Goal: Transaction & Acquisition: Book appointment/travel/reservation

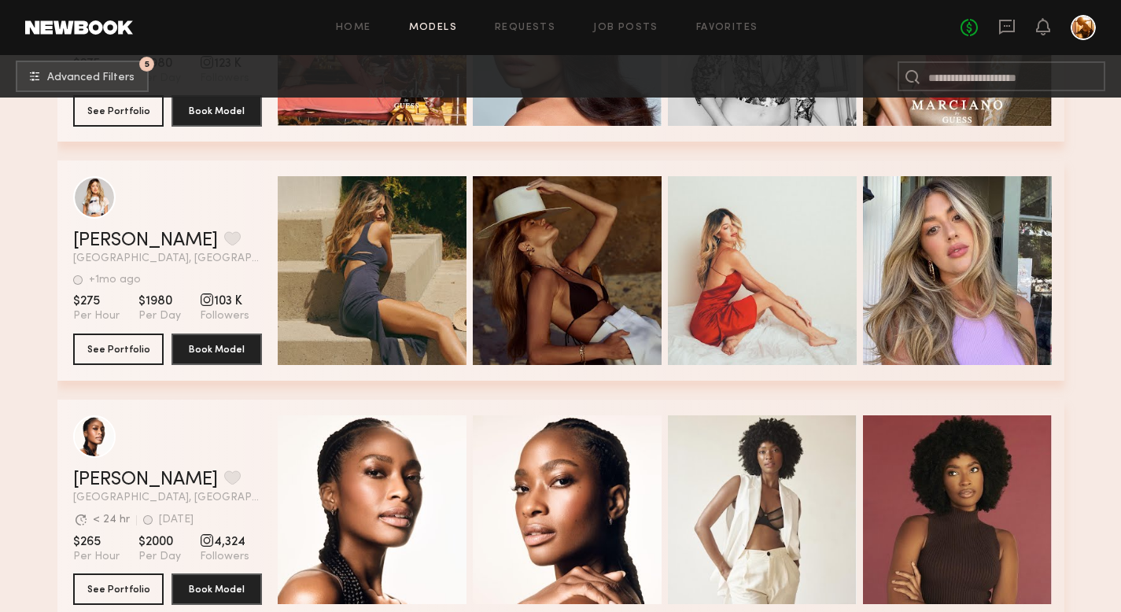
scroll to position [1005, 0]
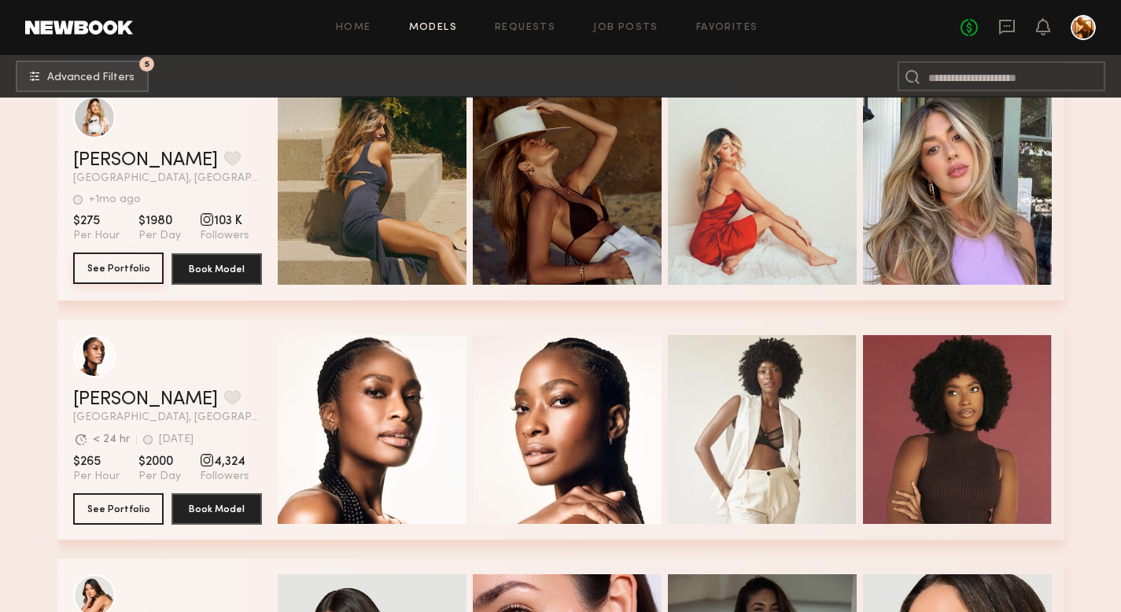
click at [135, 264] on button "See Portfolio" at bounding box center [118, 268] width 90 height 31
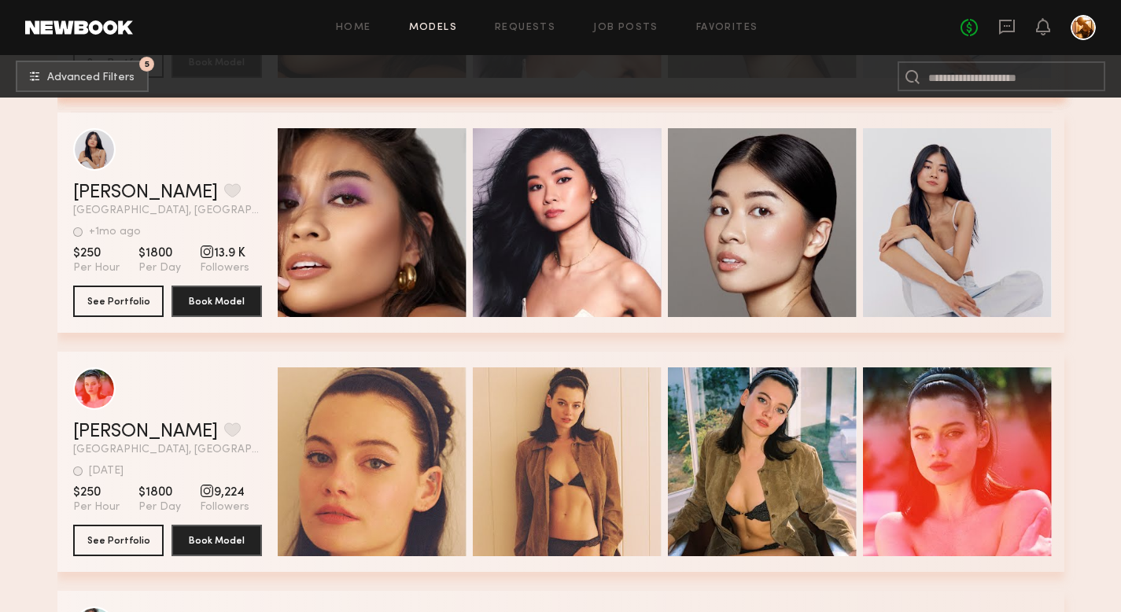
scroll to position [3372, 0]
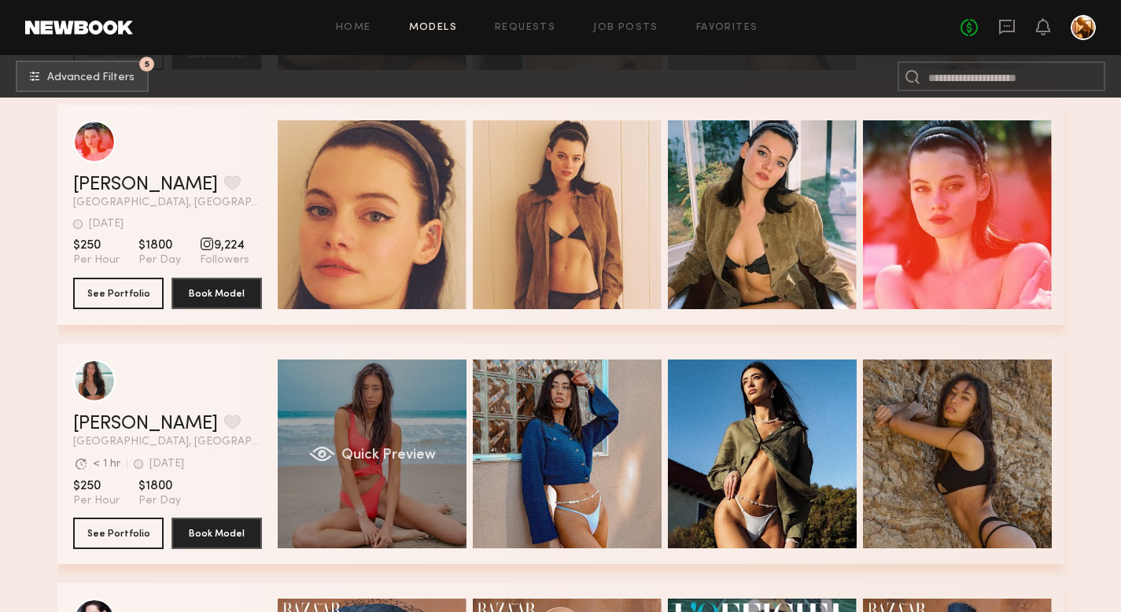
click at [396, 420] on div "Quick Preview" at bounding box center [372, 454] width 189 height 189
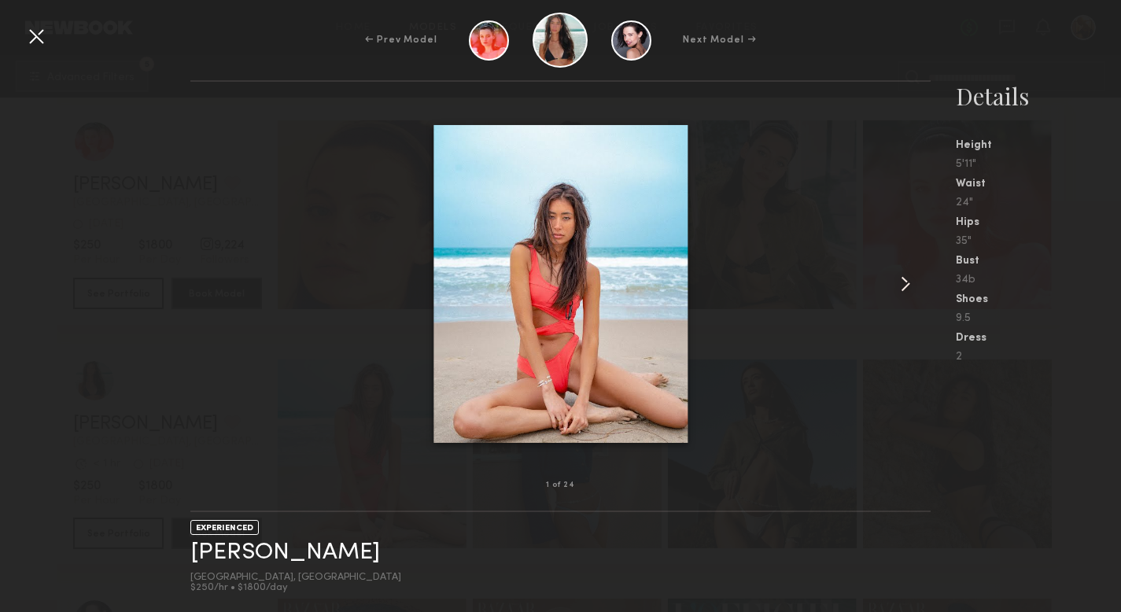
click at [899, 286] on common-icon at bounding box center [905, 283] width 25 height 25
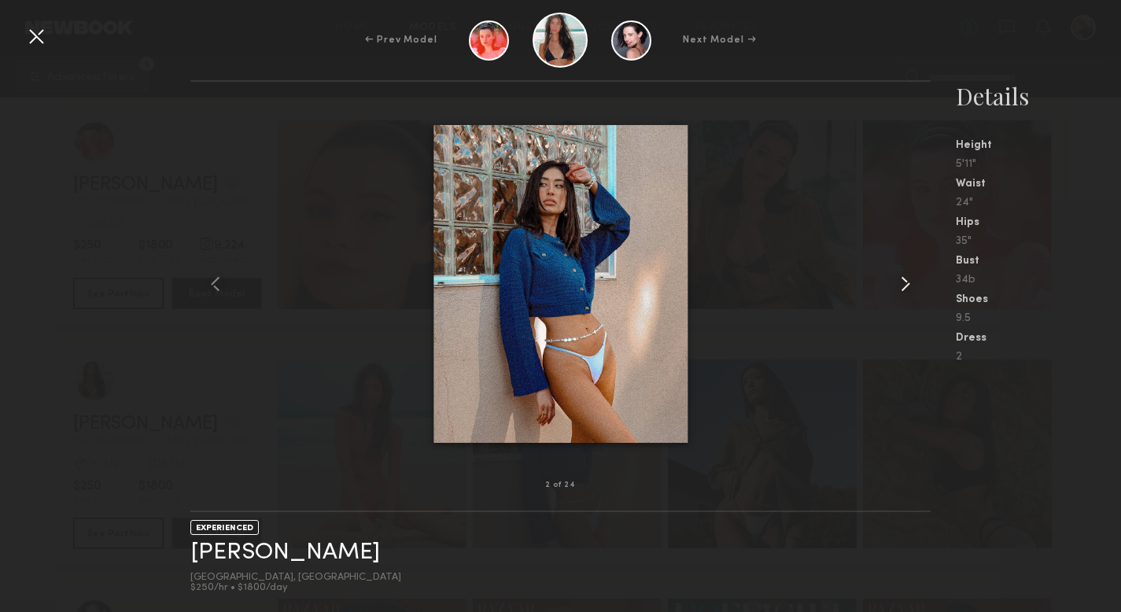
click at [899, 286] on common-icon at bounding box center [905, 283] width 25 height 25
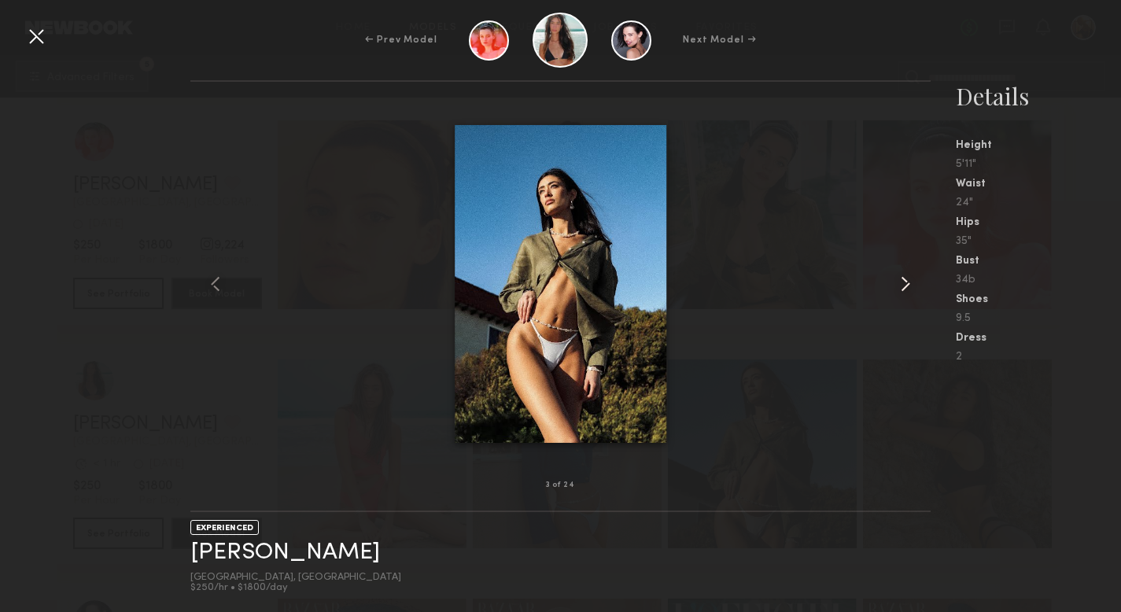
click at [899, 286] on common-icon at bounding box center [905, 283] width 25 height 25
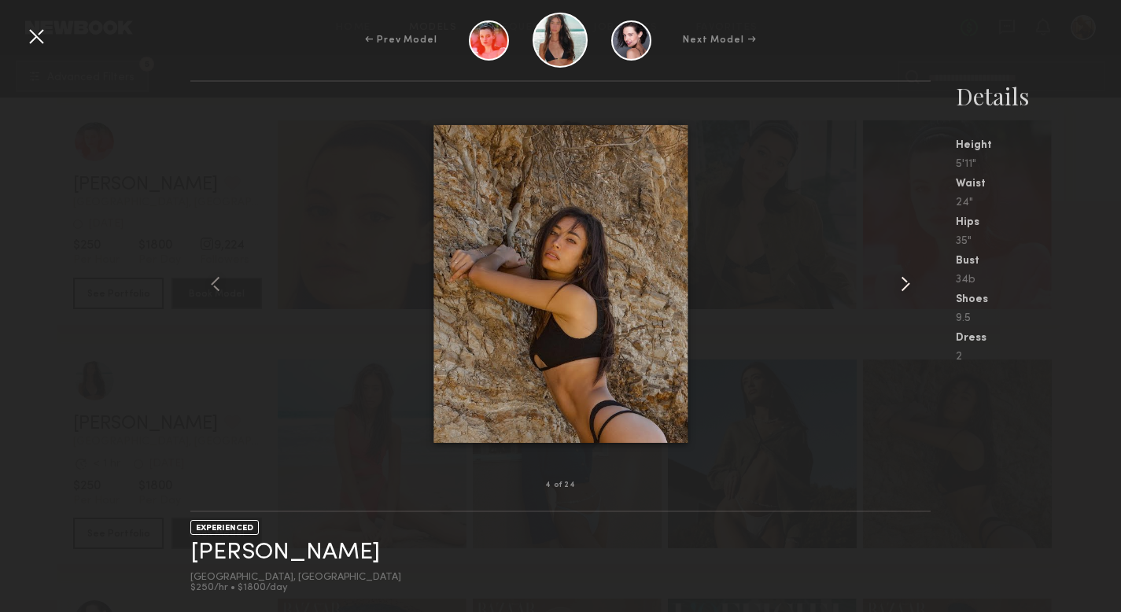
click at [899, 286] on common-icon at bounding box center [905, 283] width 25 height 25
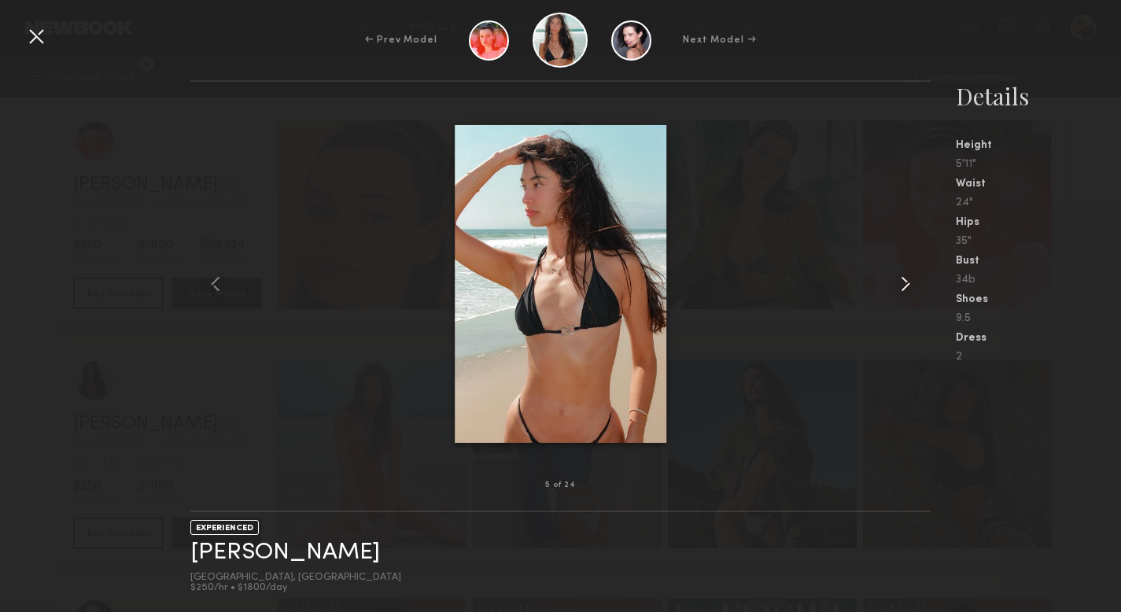
click at [899, 286] on common-icon at bounding box center [905, 283] width 25 height 25
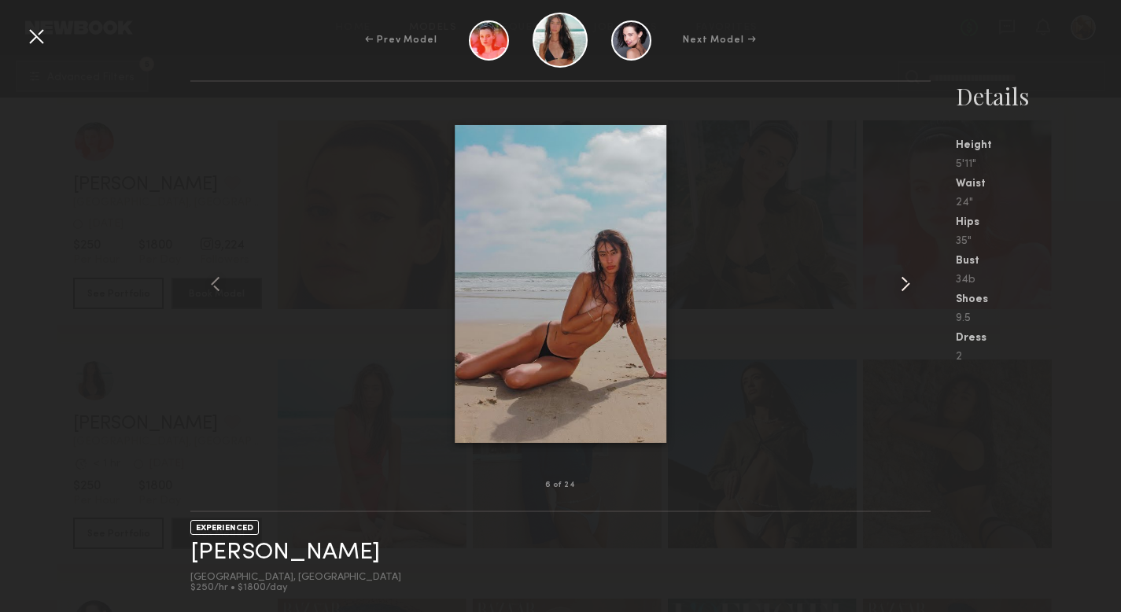
click at [899, 286] on common-icon at bounding box center [905, 283] width 25 height 25
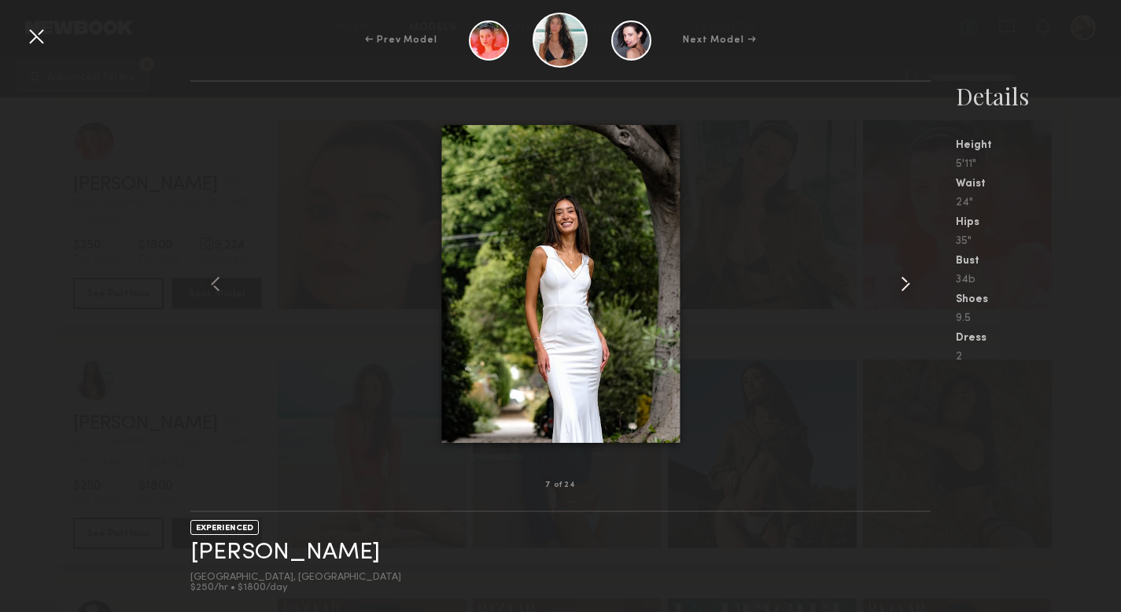
click at [899, 286] on common-icon at bounding box center [905, 283] width 25 height 25
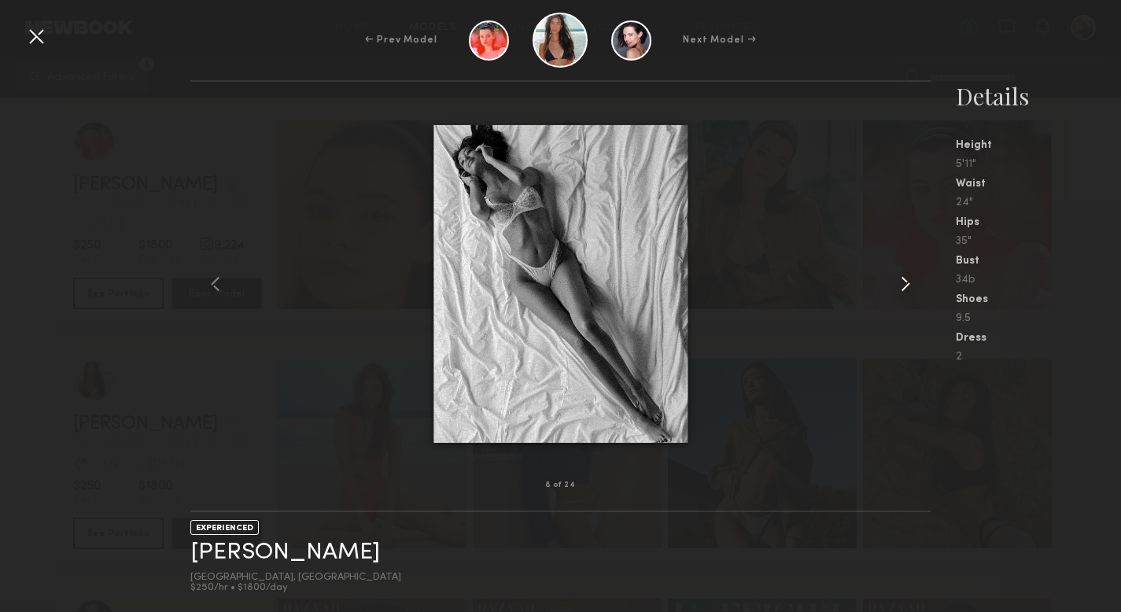
click at [899, 286] on common-icon at bounding box center [905, 283] width 25 height 25
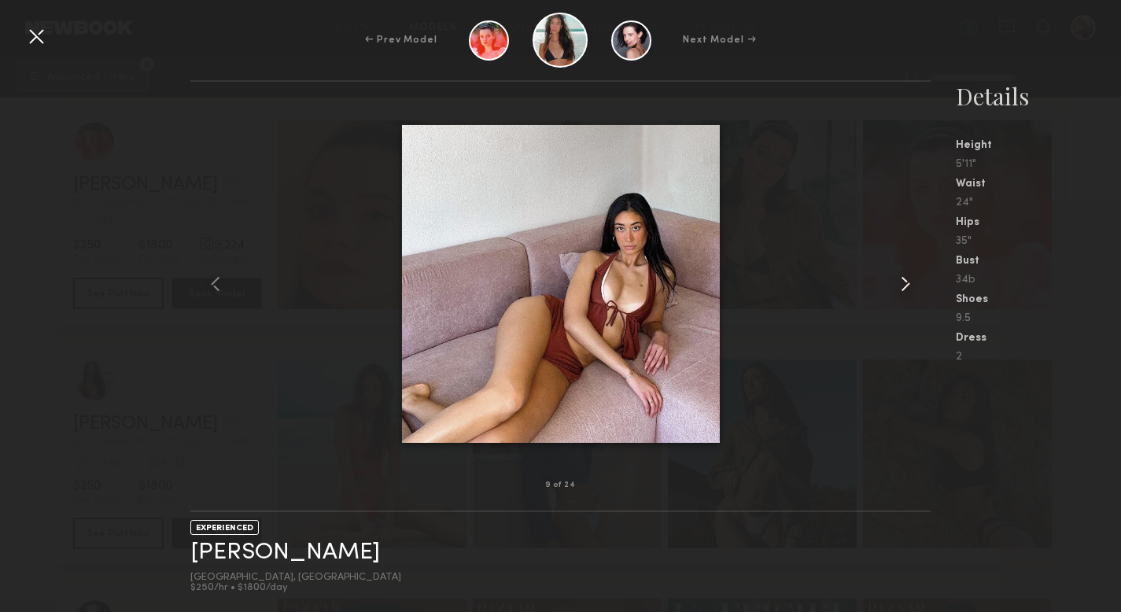
click at [899, 286] on common-icon at bounding box center [905, 283] width 25 height 25
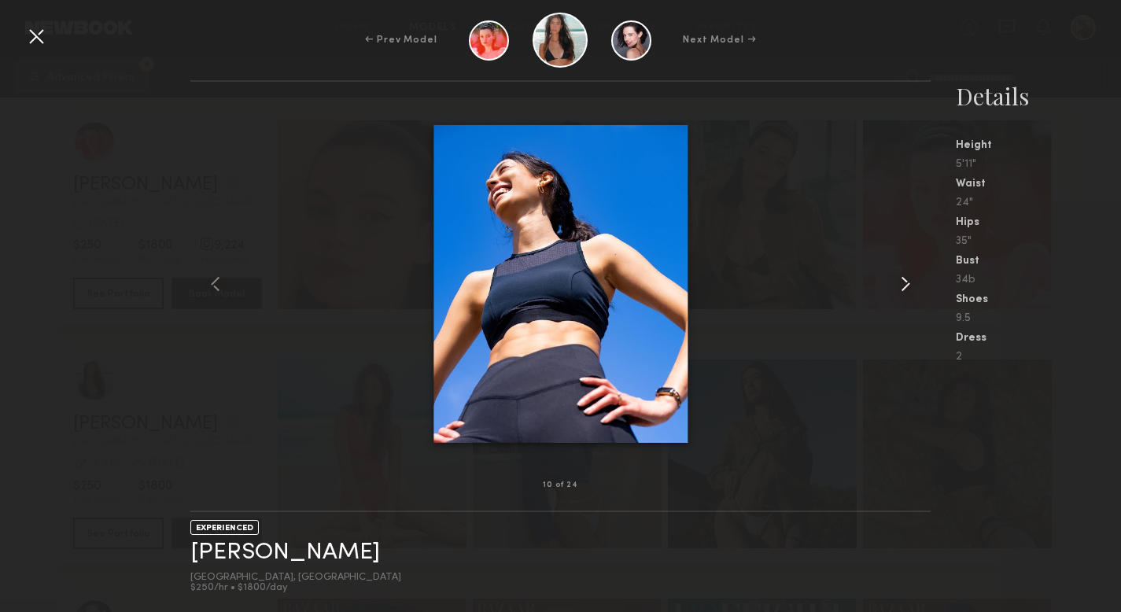
click at [899, 286] on common-icon at bounding box center [905, 283] width 25 height 25
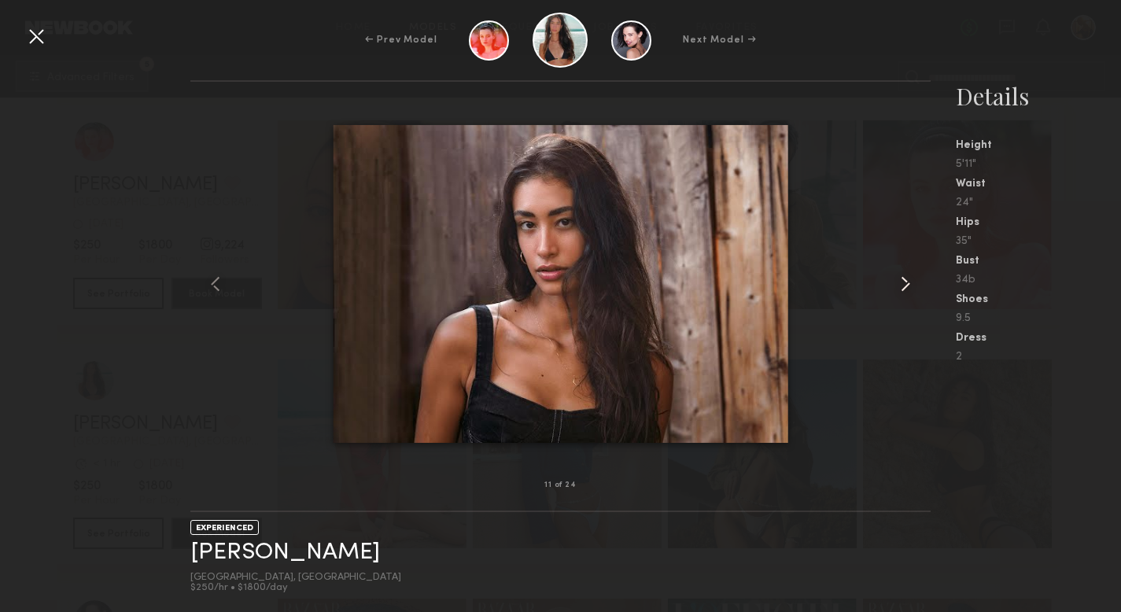
click at [899, 286] on common-icon at bounding box center [905, 283] width 25 height 25
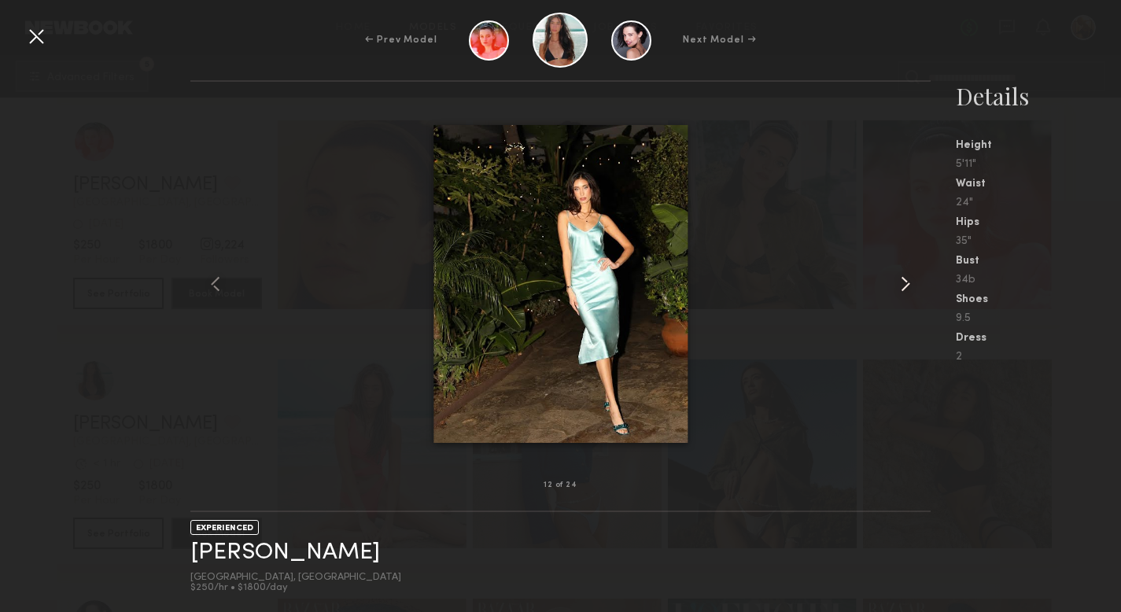
click at [899, 286] on common-icon at bounding box center [905, 283] width 25 height 25
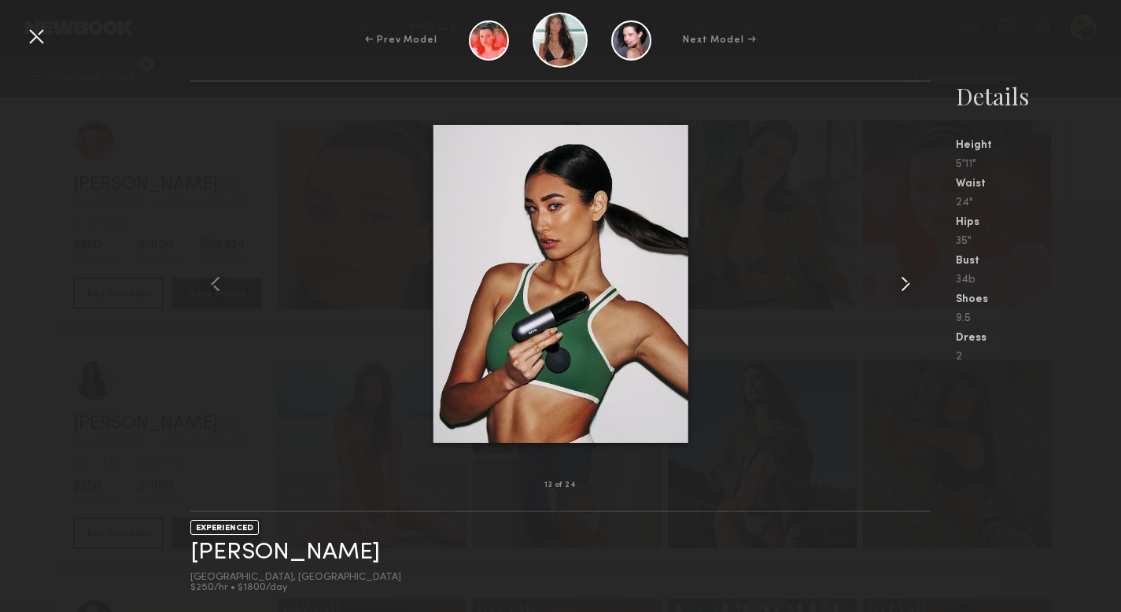
click at [899, 286] on common-icon at bounding box center [905, 283] width 25 height 25
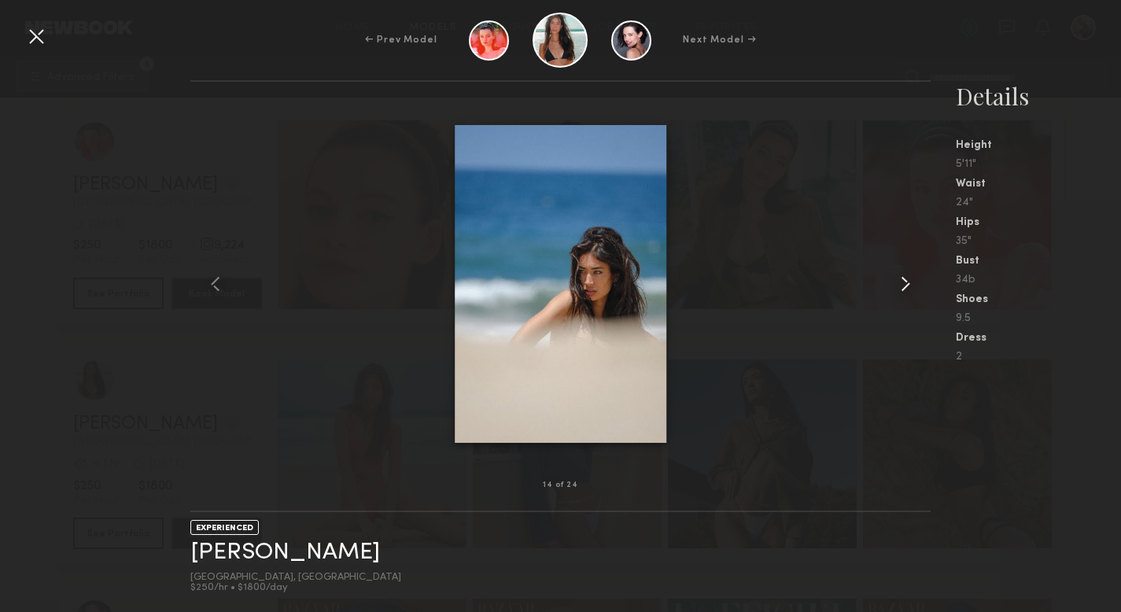
click at [899, 286] on common-icon at bounding box center [905, 283] width 25 height 25
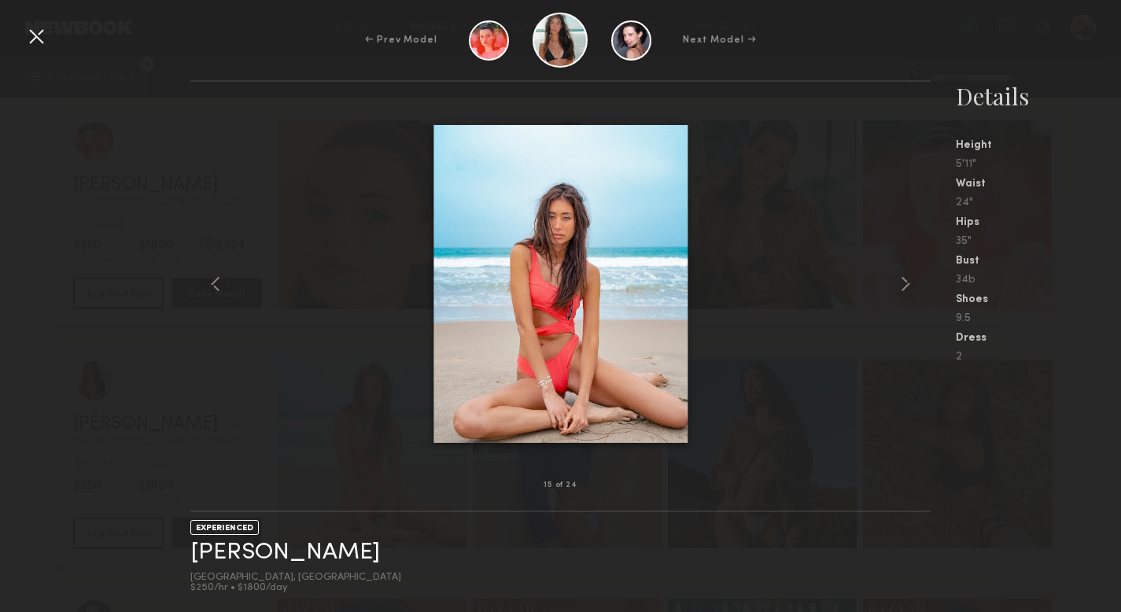
click at [889, 32] on div "← Prev Model Next Model →" at bounding box center [560, 40] width 1121 height 55
click at [42, 34] on div at bounding box center [36, 36] width 25 height 25
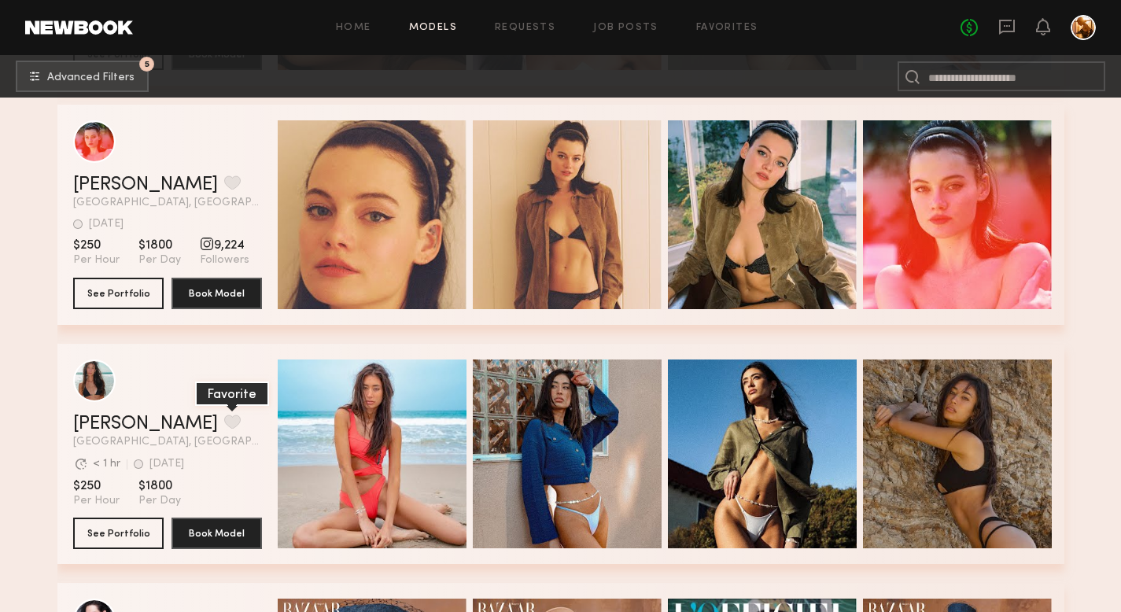
click at [224, 419] on button "grid" at bounding box center [232, 422] width 17 height 14
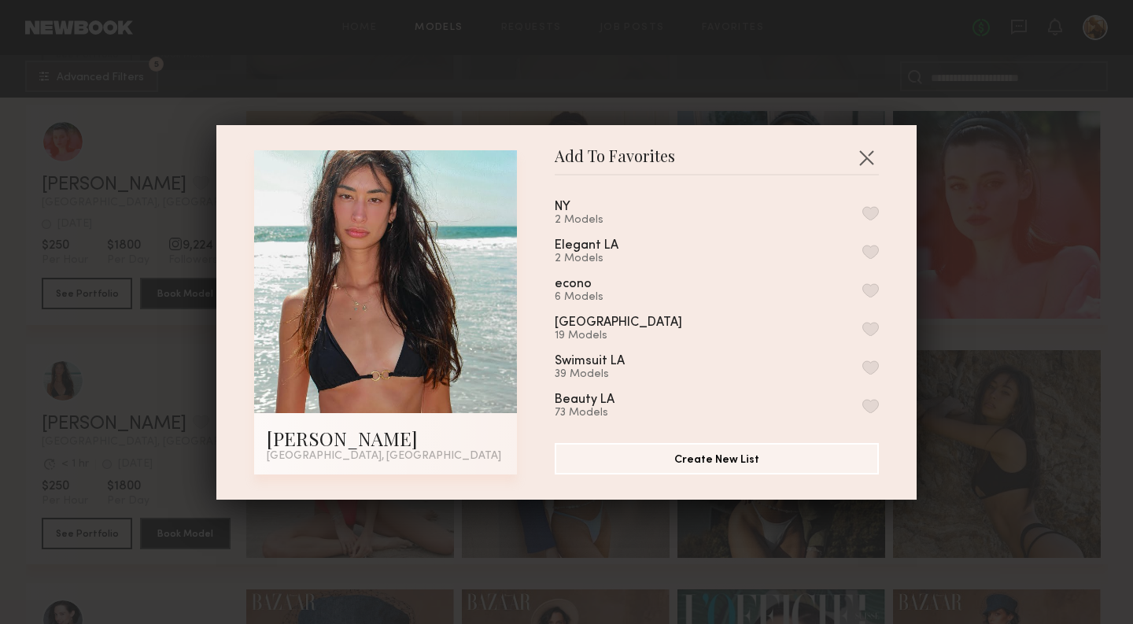
click at [862, 407] on button "button" at bounding box center [870, 406] width 17 height 14
click at [862, 249] on button "button" at bounding box center [870, 252] width 17 height 14
click at [861, 160] on button "button" at bounding box center [866, 157] width 25 height 25
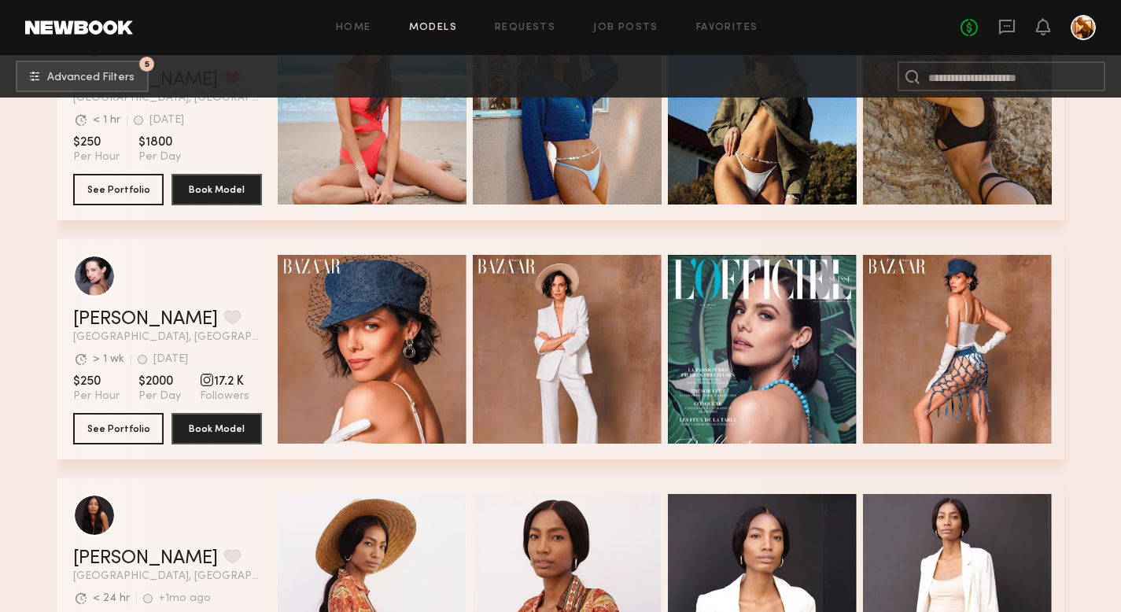
scroll to position [3586, 0]
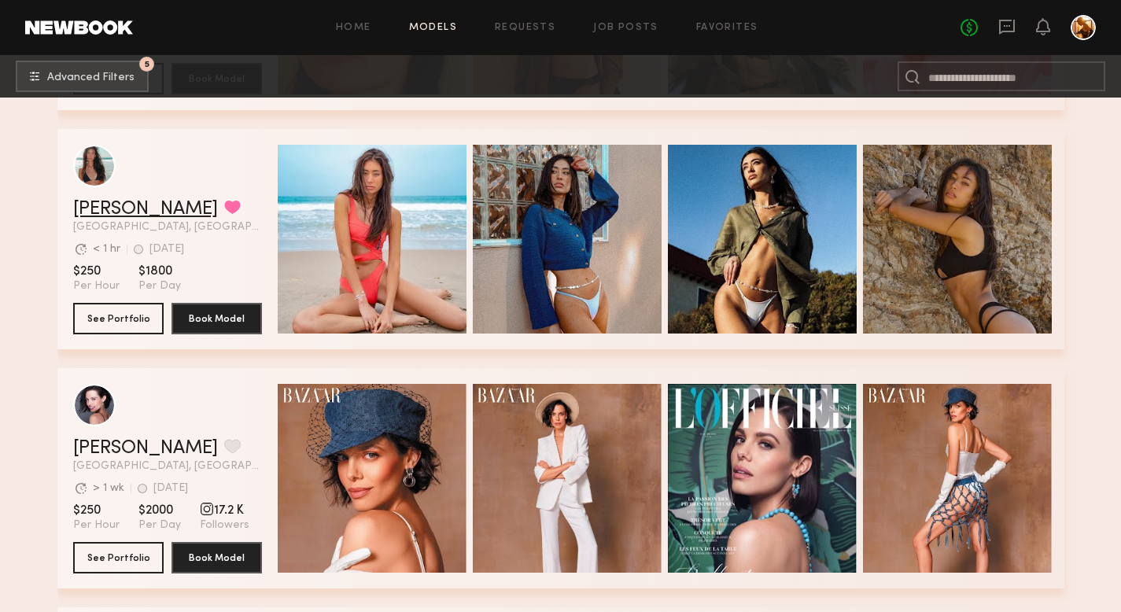
click at [116, 213] on link "[PERSON_NAME]" at bounding box center [145, 209] width 145 height 19
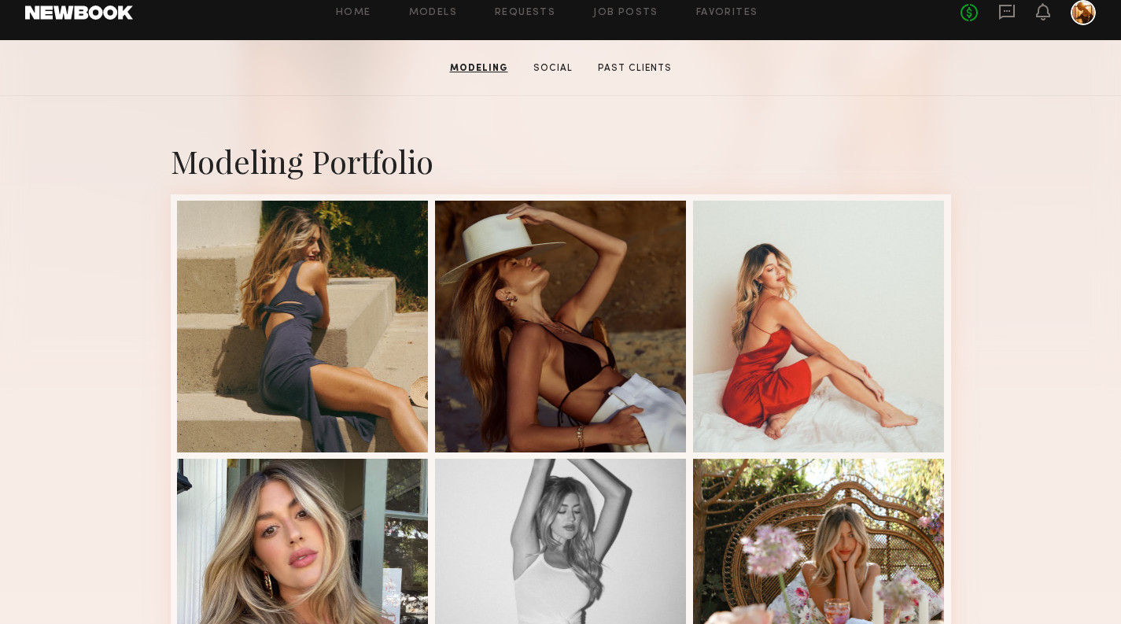
scroll to position [19, 0]
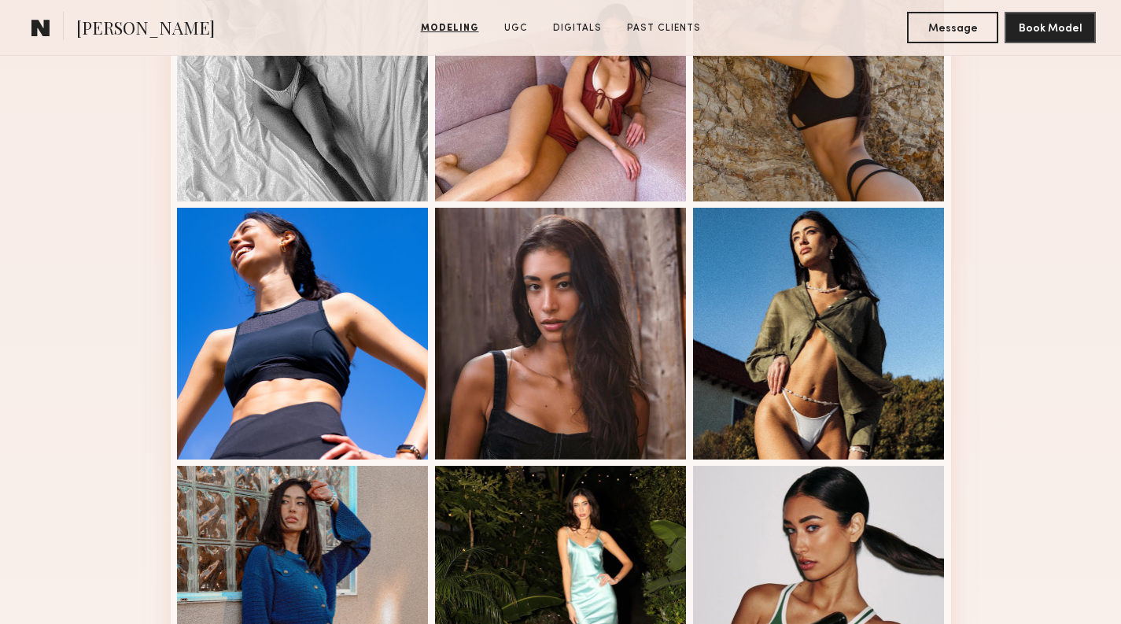
scroll to position [1127, 0]
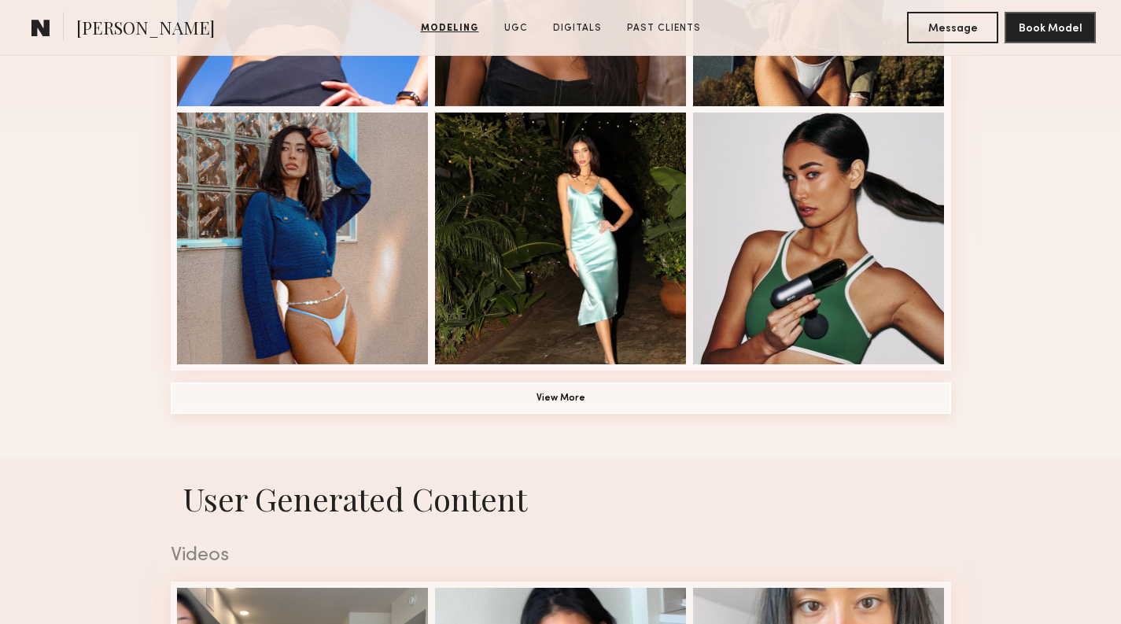
click at [459, 389] on button "View More" at bounding box center [561, 397] width 780 height 31
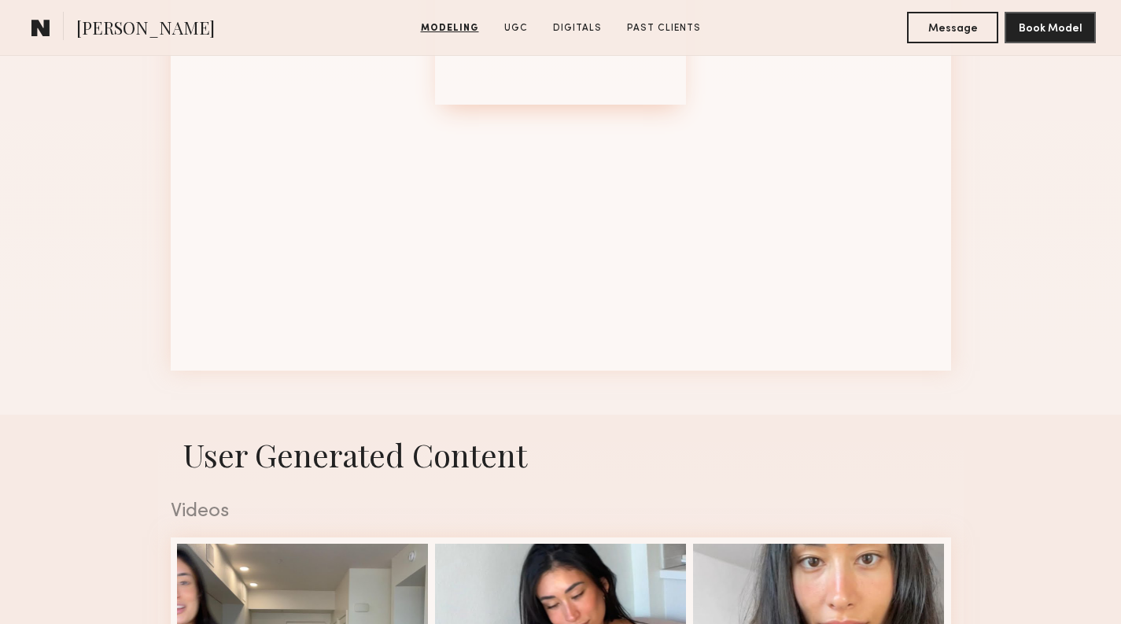
scroll to position [1889, 0]
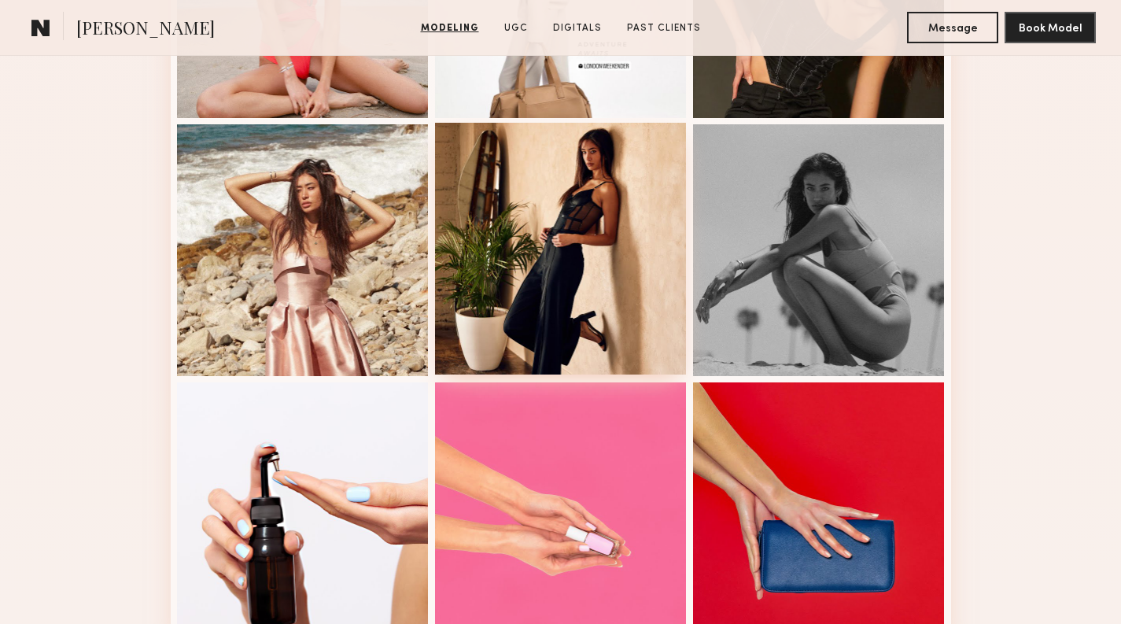
click at [558, 289] on div at bounding box center [561, 249] width 252 height 252
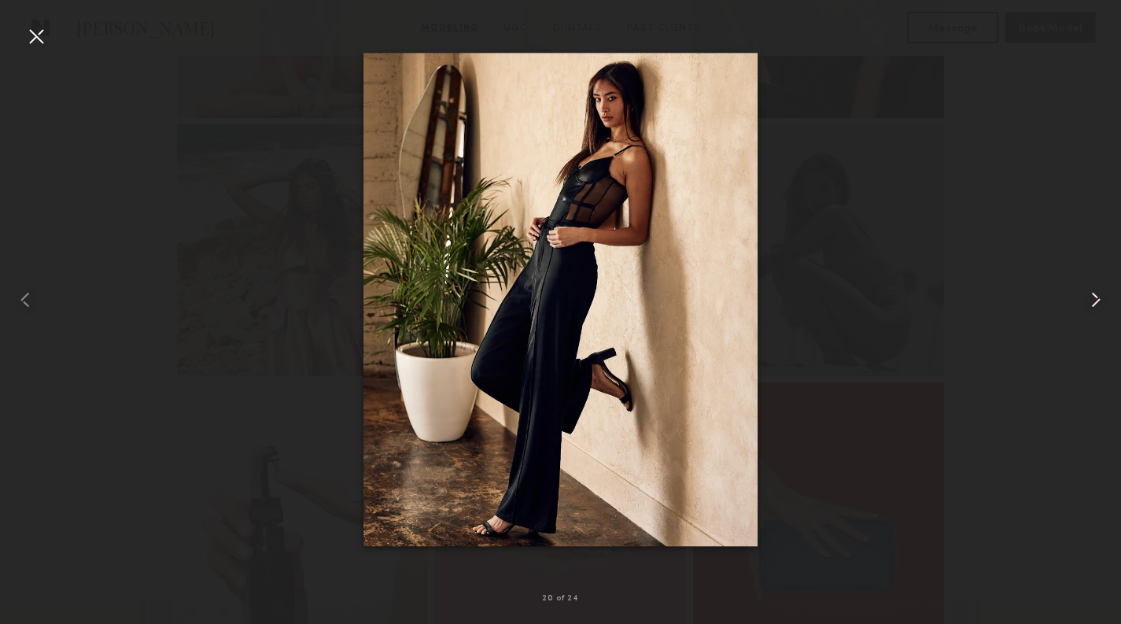
click at [1092, 297] on common-icon at bounding box center [1095, 299] width 25 height 25
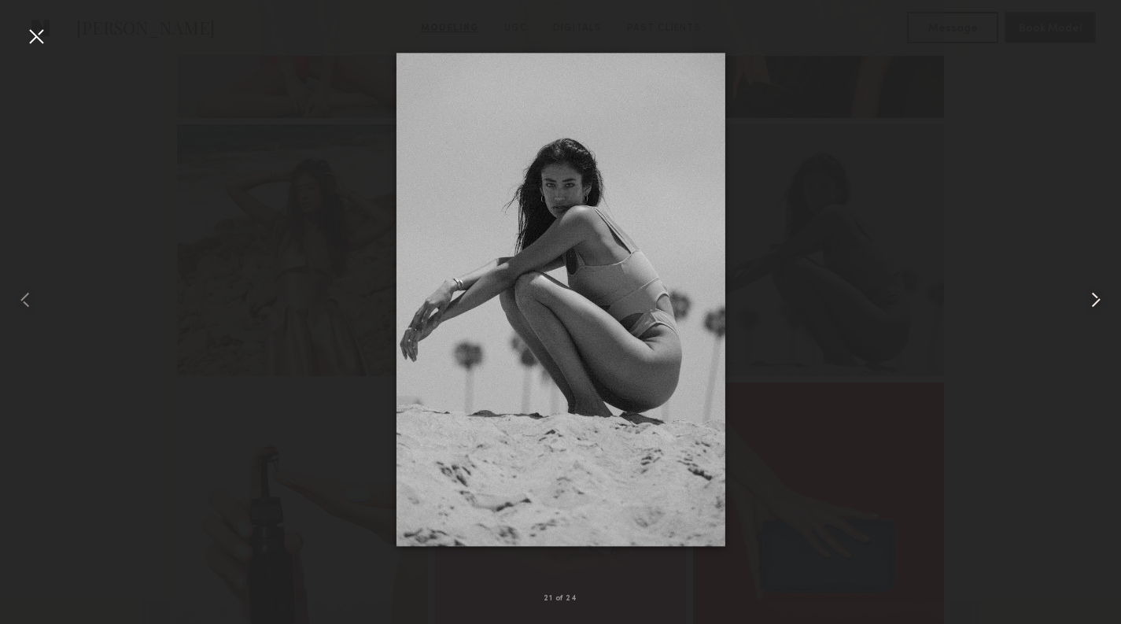
click at [1092, 297] on common-icon at bounding box center [1095, 299] width 25 height 25
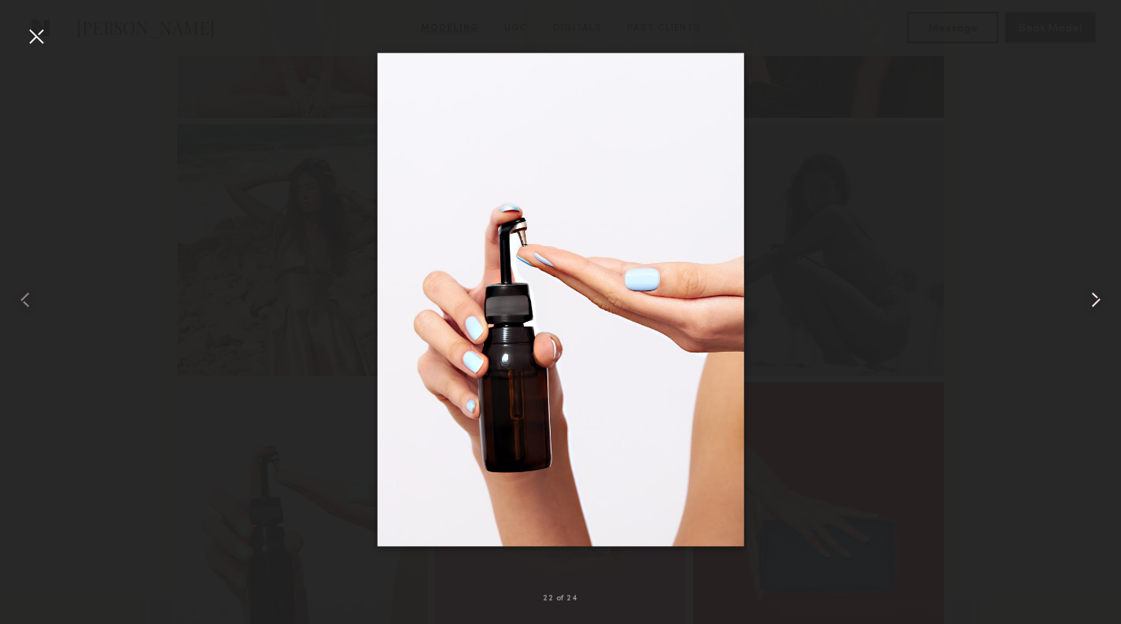
click at [1092, 297] on common-icon at bounding box center [1095, 299] width 25 height 25
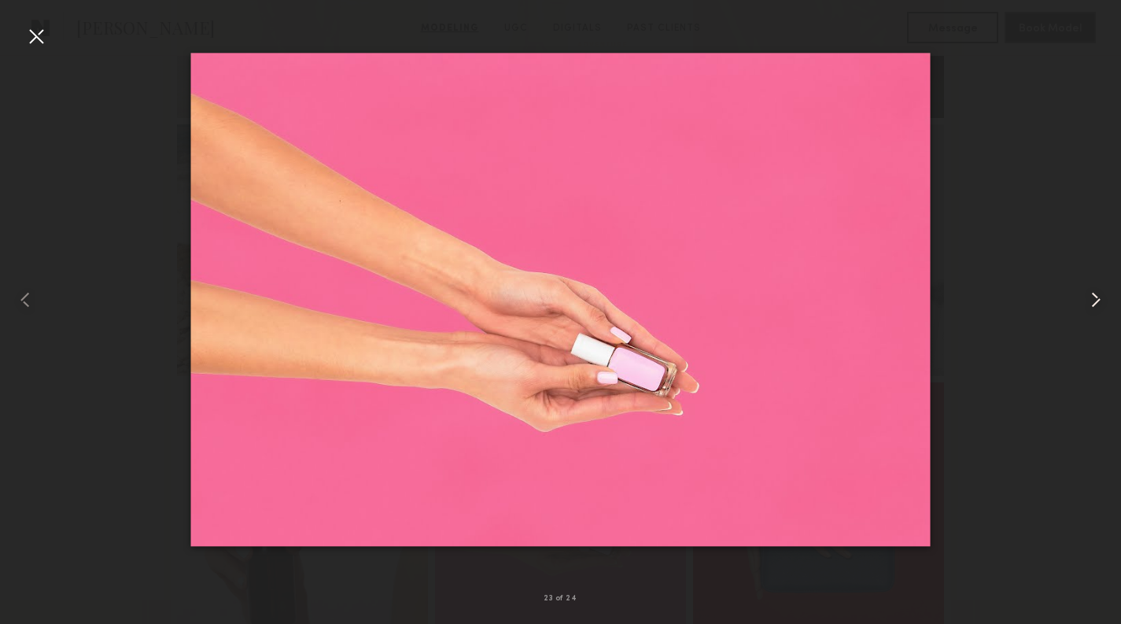
click at [1092, 297] on common-icon at bounding box center [1095, 299] width 25 height 25
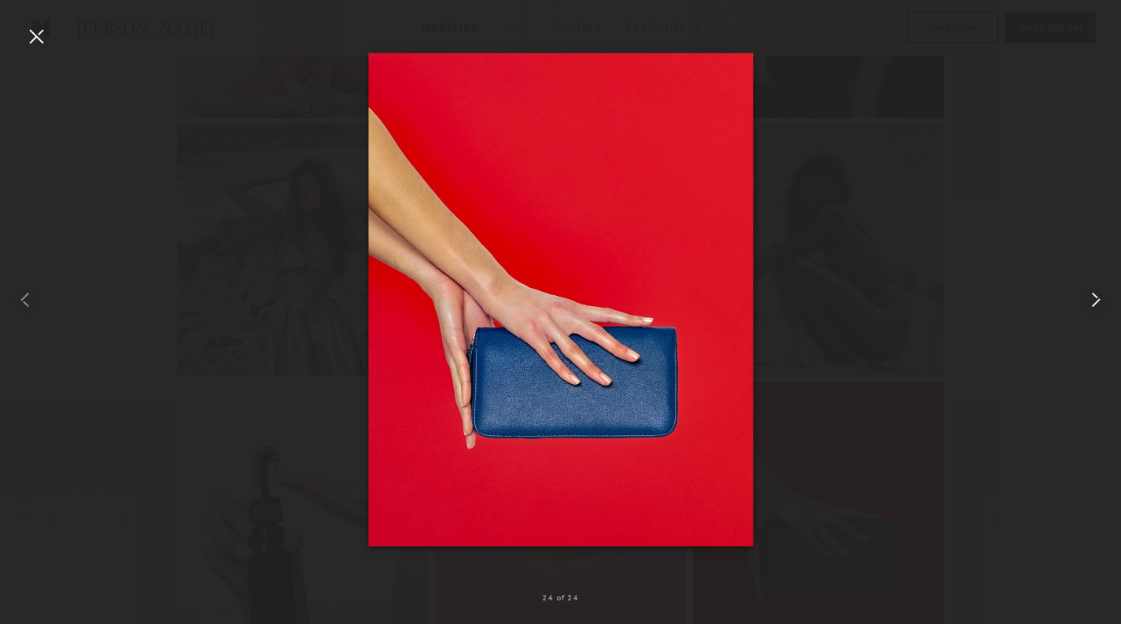
click at [1088, 296] on common-icon at bounding box center [1095, 299] width 25 height 25
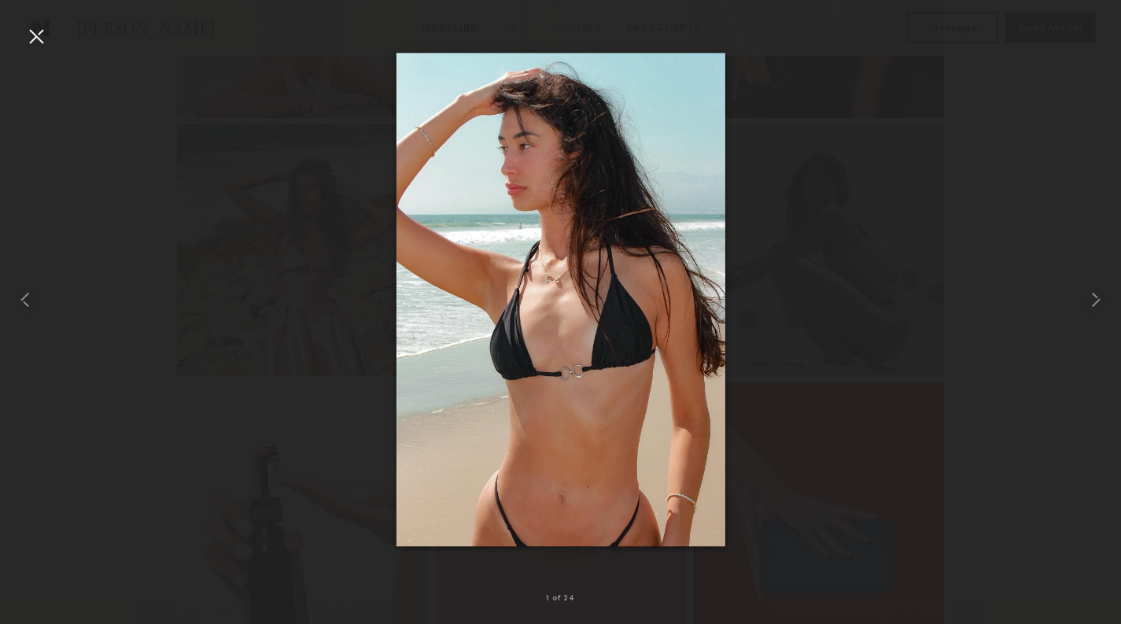
click at [39, 35] on div at bounding box center [36, 36] width 25 height 25
